Goal: Task Accomplishment & Management: Complete application form

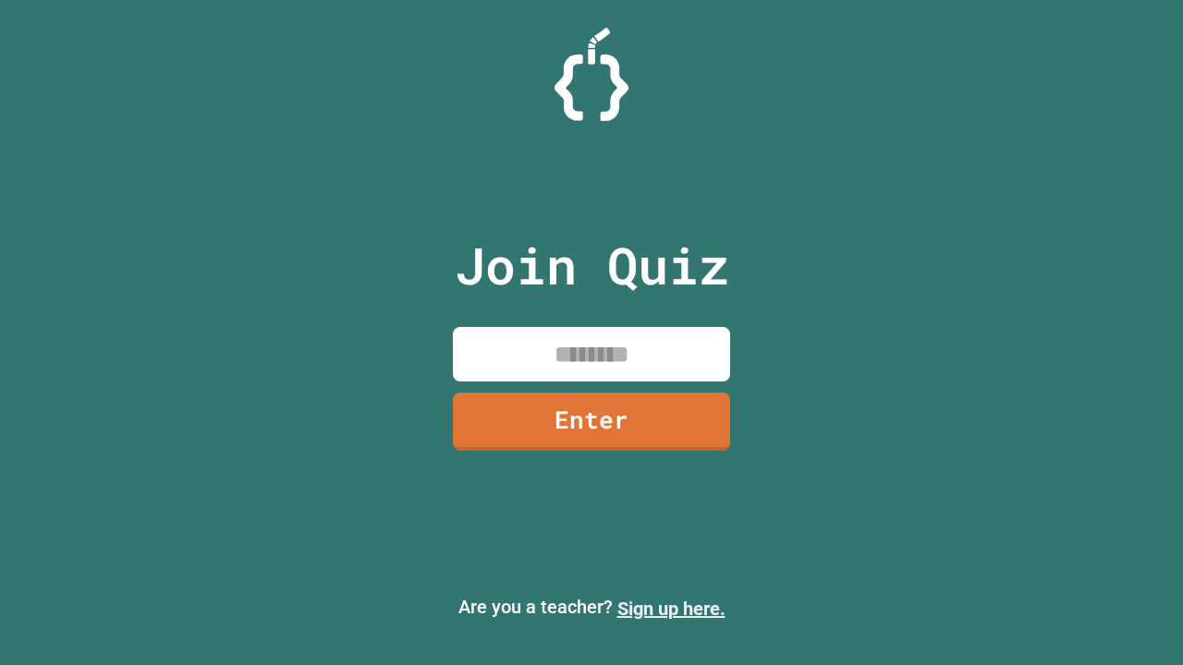
click at [671, 609] on link "Sign up here." at bounding box center [671, 609] width 108 height 22
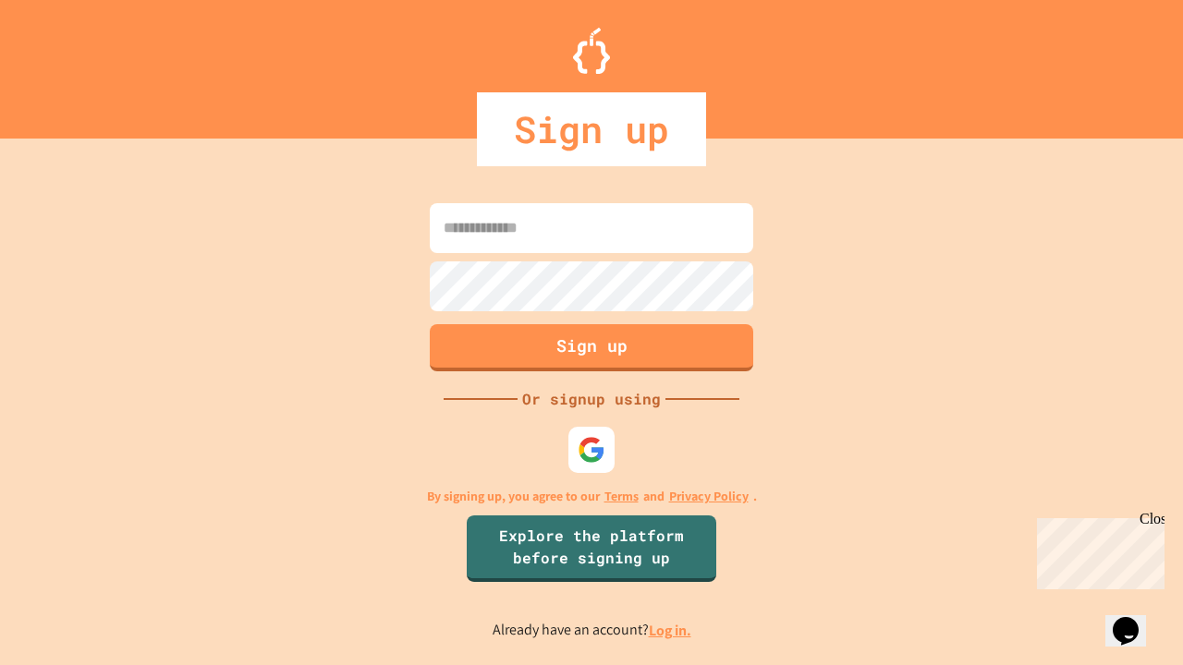
click at [671, 630] on link "Log in." at bounding box center [670, 630] width 43 height 19
